Goal: Task Accomplishment & Management: Use online tool/utility

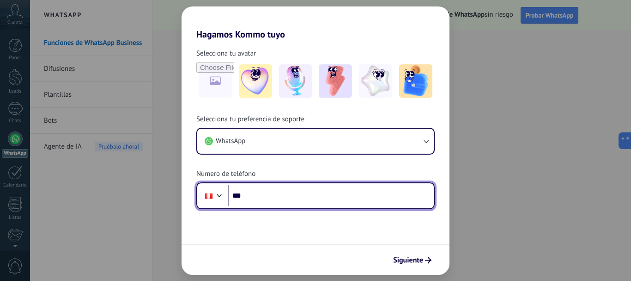
click at [283, 194] on input "***" at bounding box center [331, 195] width 206 height 21
type input "**********"
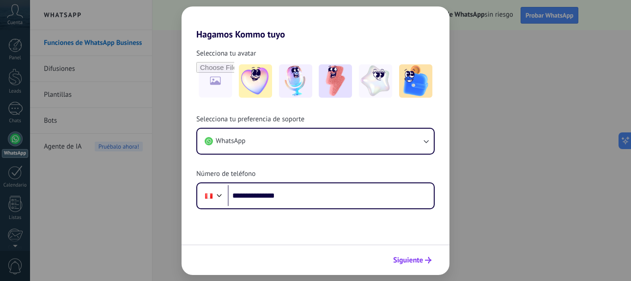
click at [397, 260] on span "Siguiente" at bounding box center [408, 260] width 30 height 6
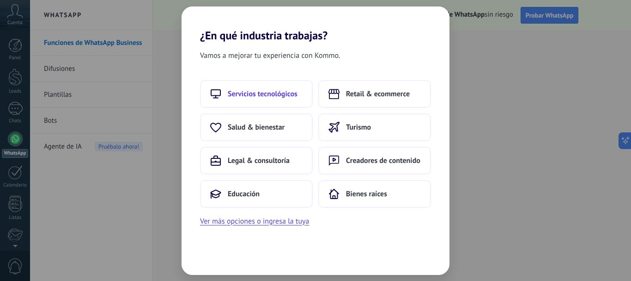
click at [288, 93] on span "Servicios tecnológicos" at bounding box center [263, 93] width 70 height 9
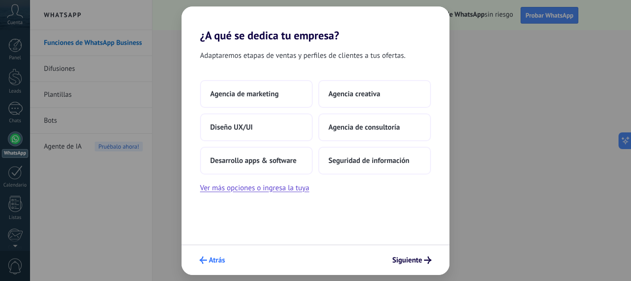
click at [214, 262] on span "Atrás" at bounding box center [217, 260] width 16 height 6
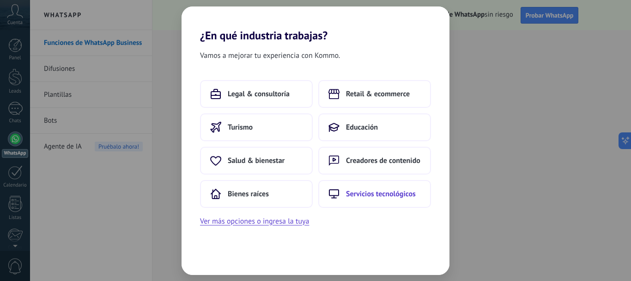
click at [341, 188] on button "Servicios tecnológicos" at bounding box center [375, 194] width 113 height 28
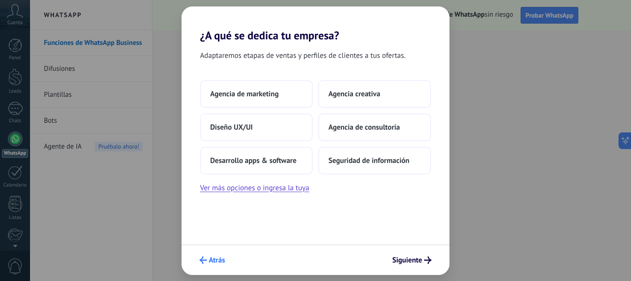
click at [208, 262] on span "Atrás" at bounding box center [212, 259] width 25 height 7
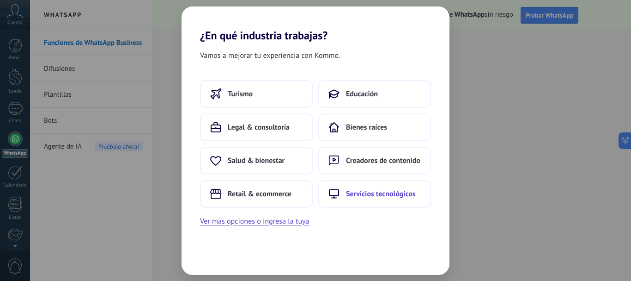
click at [353, 191] on span "Servicios tecnológicos" at bounding box center [381, 193] width 70 height 9
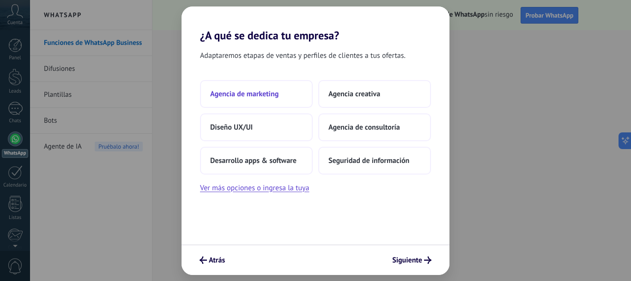
click at [276, 93] on span "Agencia de marketing" at bounding box center [244, 93] width 68 height 9
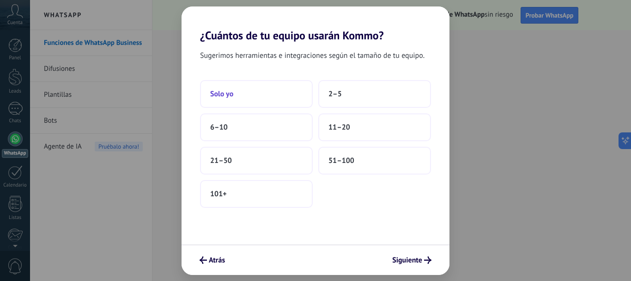
click at [264, 102] on button "Solo yo" at bounding box center [256, 94] width 113 height 28
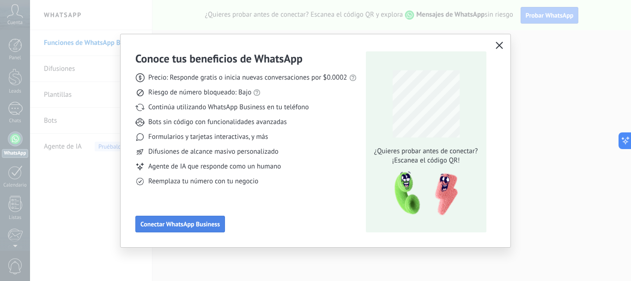
click at [196, 223] on span "Conectar WhatsApp Business" at bounding box center [181, 224] width 80 height 6
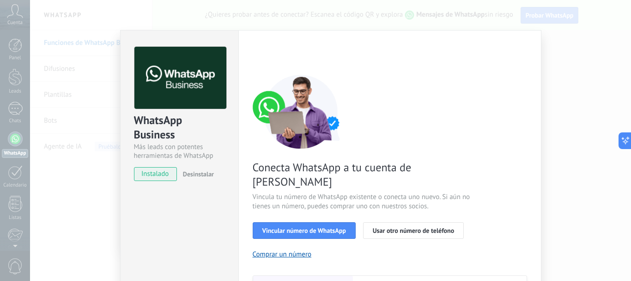
click at [158, 173] on span "instalado" at bounding box center [156, 174] width 42 height 14
click at [319, 227] on span "Vincular número de WhatsApp" at bounding box center [305, 230] width 84 height 6
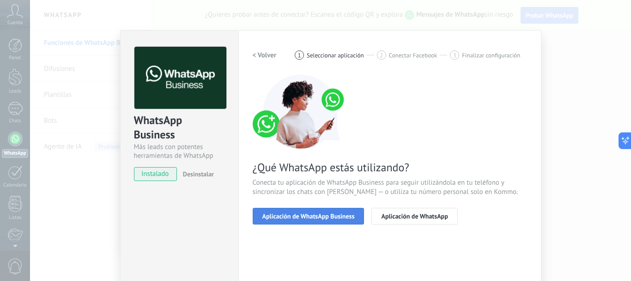
click at [340, 221] on button "Aplicación de WhatsApp Business" at bounding box center [309, 216] width 112 height 17
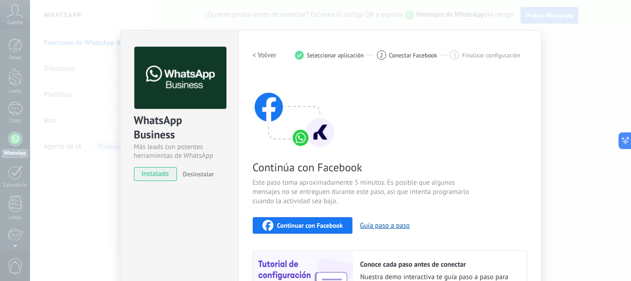
click at [353, 225] on div "Continuar con Facebook Guía paso a paso" at bounding box center [390, 225] width 275 height 17
click at [325, 221] on div "Continuar con Facebook" at bounding box center [303, 225] width 81 height 11
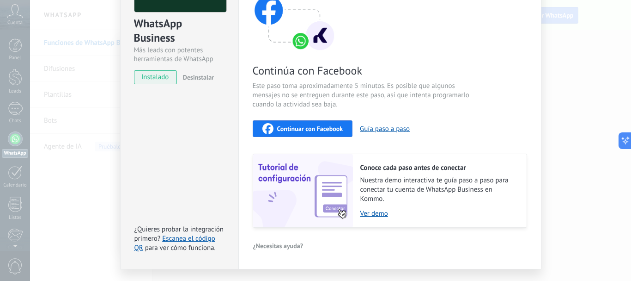
scroll to position [96, 0]
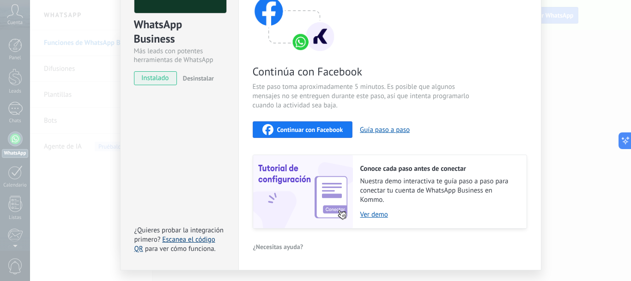
click at [191, 238] on link "Escanea el código QR" at bounding box center [175, 244] width 81 height 18
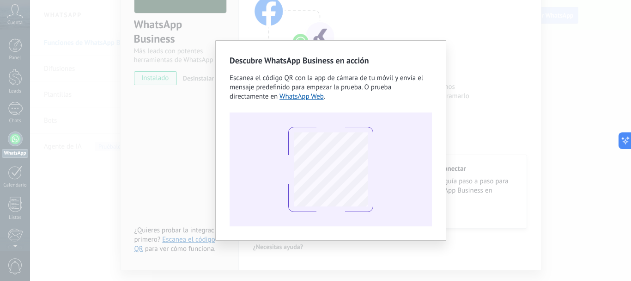
click at [161, 181] on div "Descubre WhatsApp Business en acción Escanea el código QR con la app de cámara …" at bounding box center [330, 140] width 601 height 281
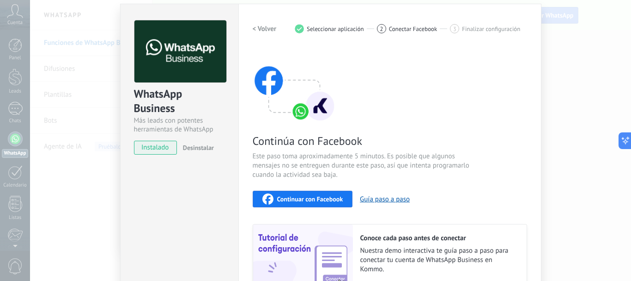
scroll to position [0, 0]
